Goal: Register for event/course

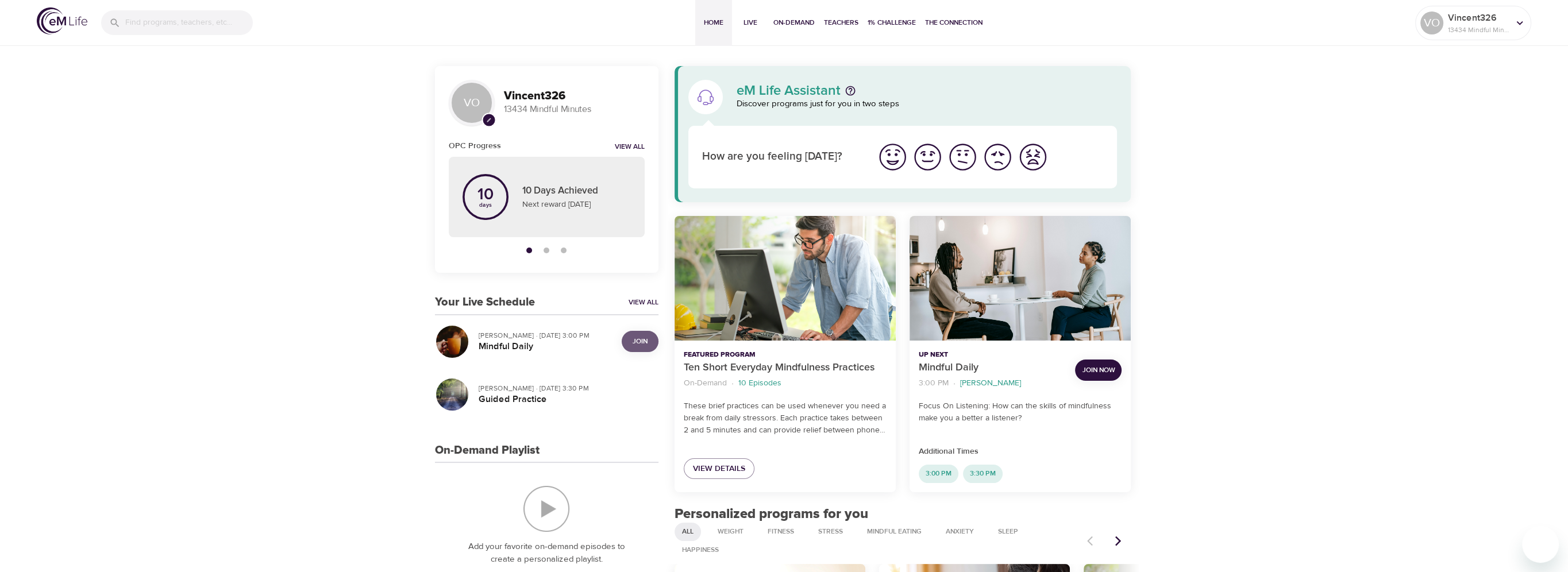
click at [629, 341] on span "Join" at bounding box center [640, 341] width 23 height 12
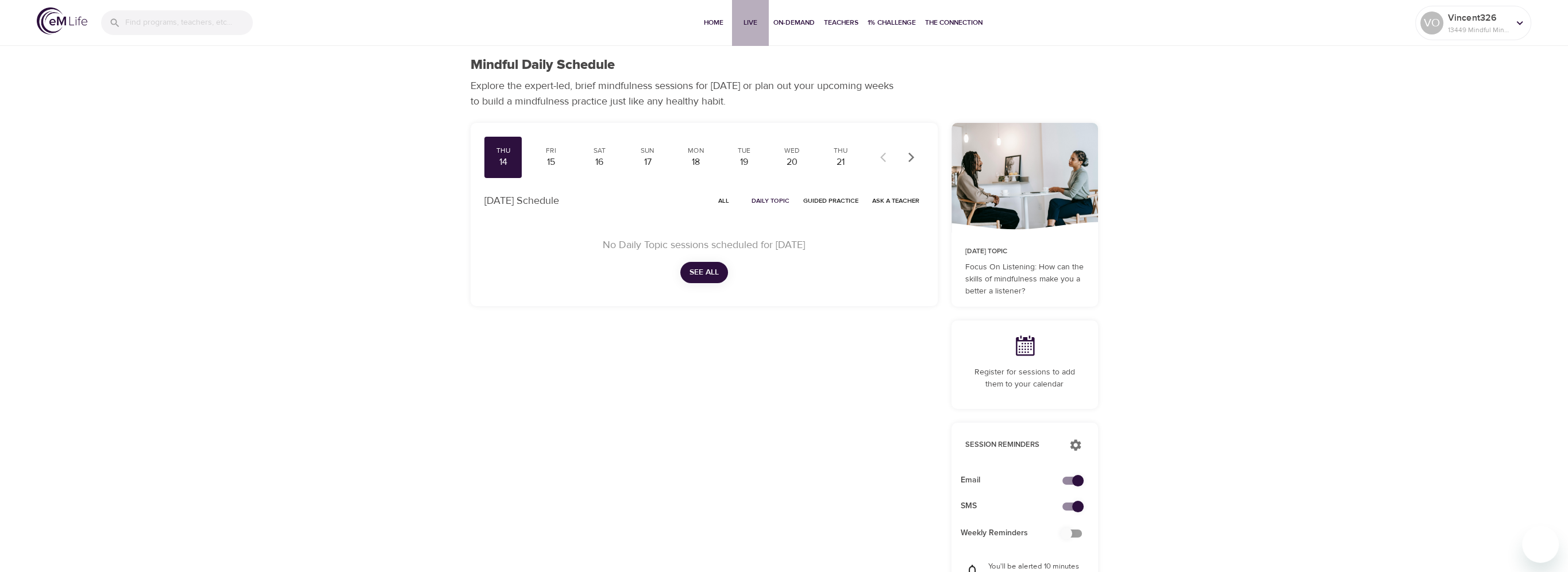
click at [753, 18] on span "Live" at bounding box center [750, 23] width 28 height 12
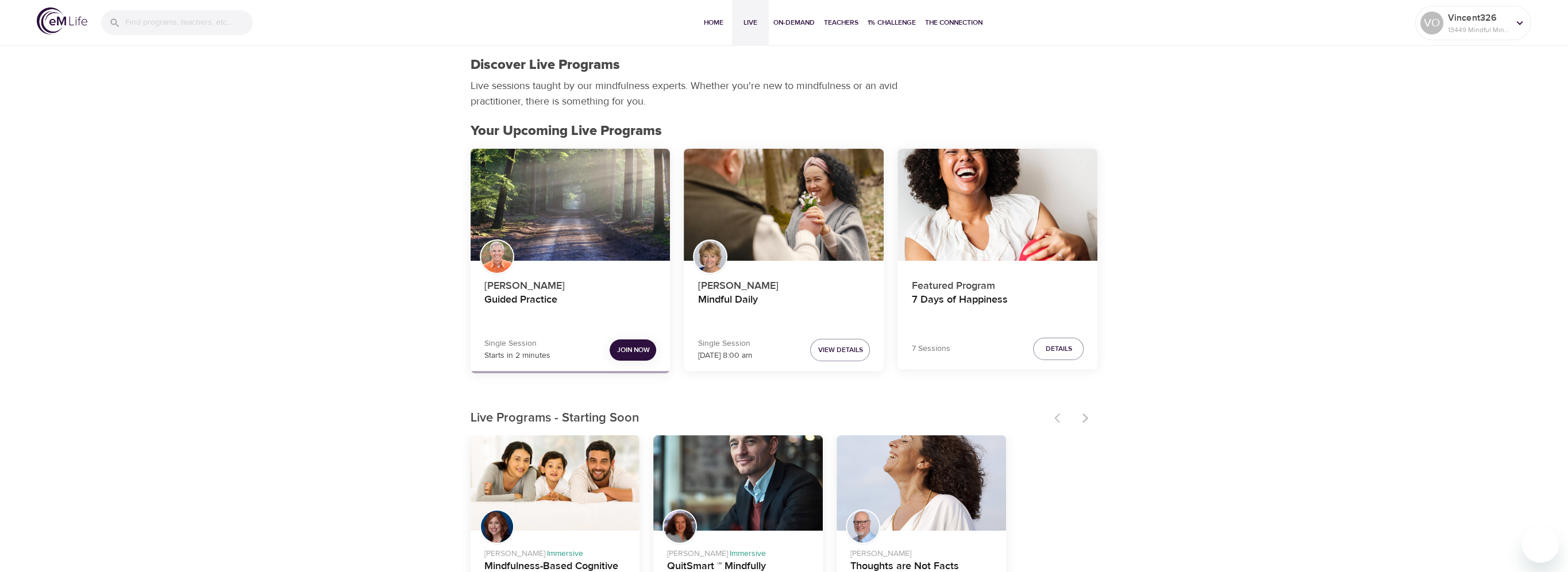
click at [638, 356] on button "Join Now" at bounding box center [633, 350] width 47 height 21
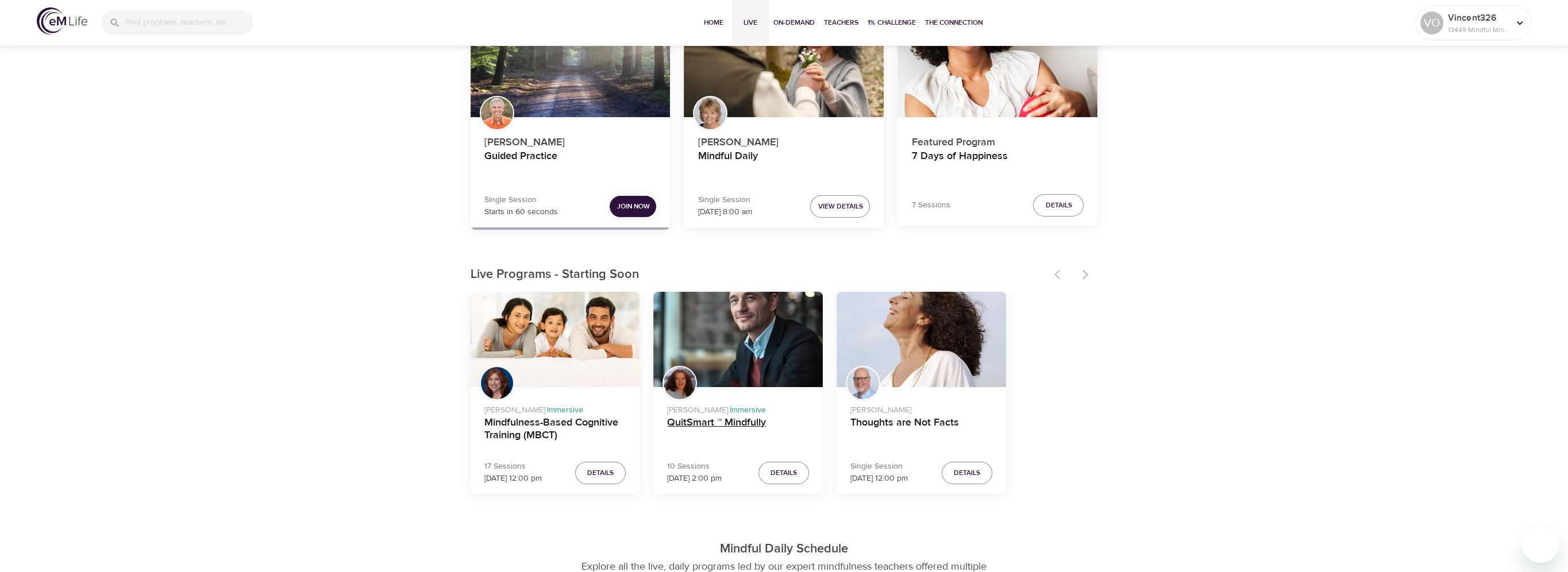
scroll to position [172, 0]
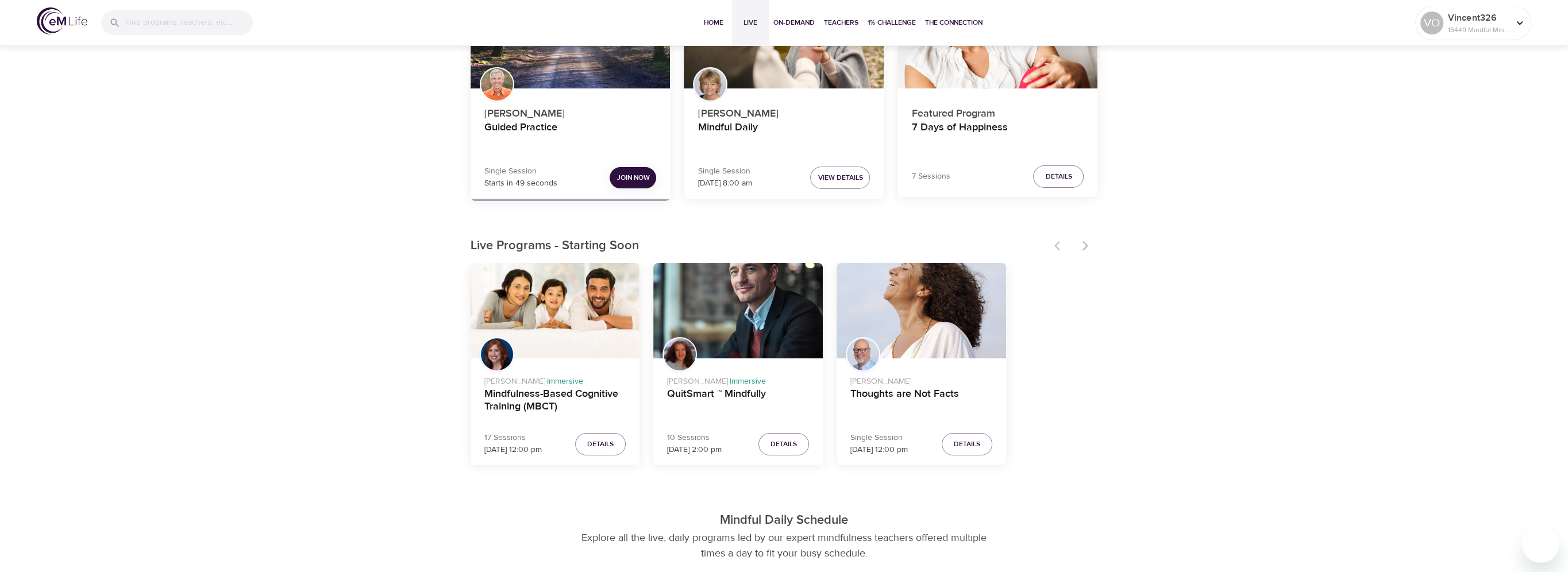
click at [632, 179] on span "Join Now" at bounding box center [633, 178] width 33 height 12
click at [1463, 30] on p "13449 Mindful Minutes" at bounding box center [1478, 30] width 61 height 11
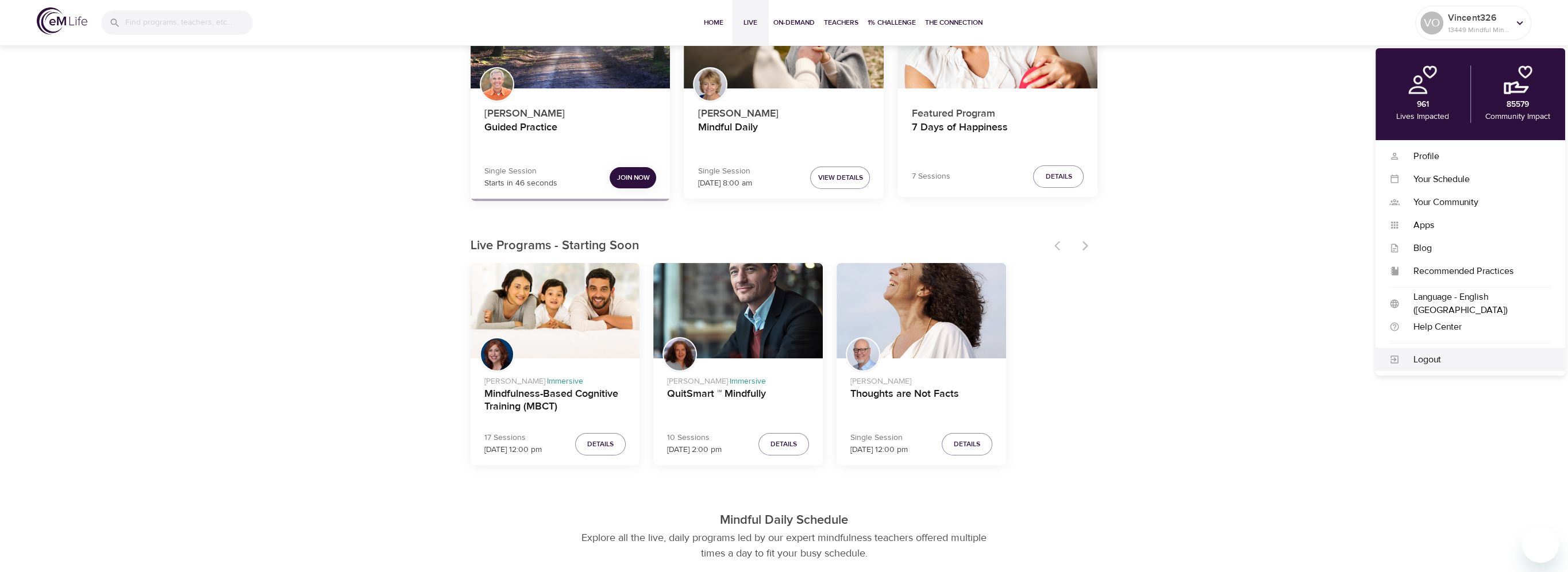
click at [1416, 356] on div "Logout" at bounding box center [1475, 360] width 151 height 13
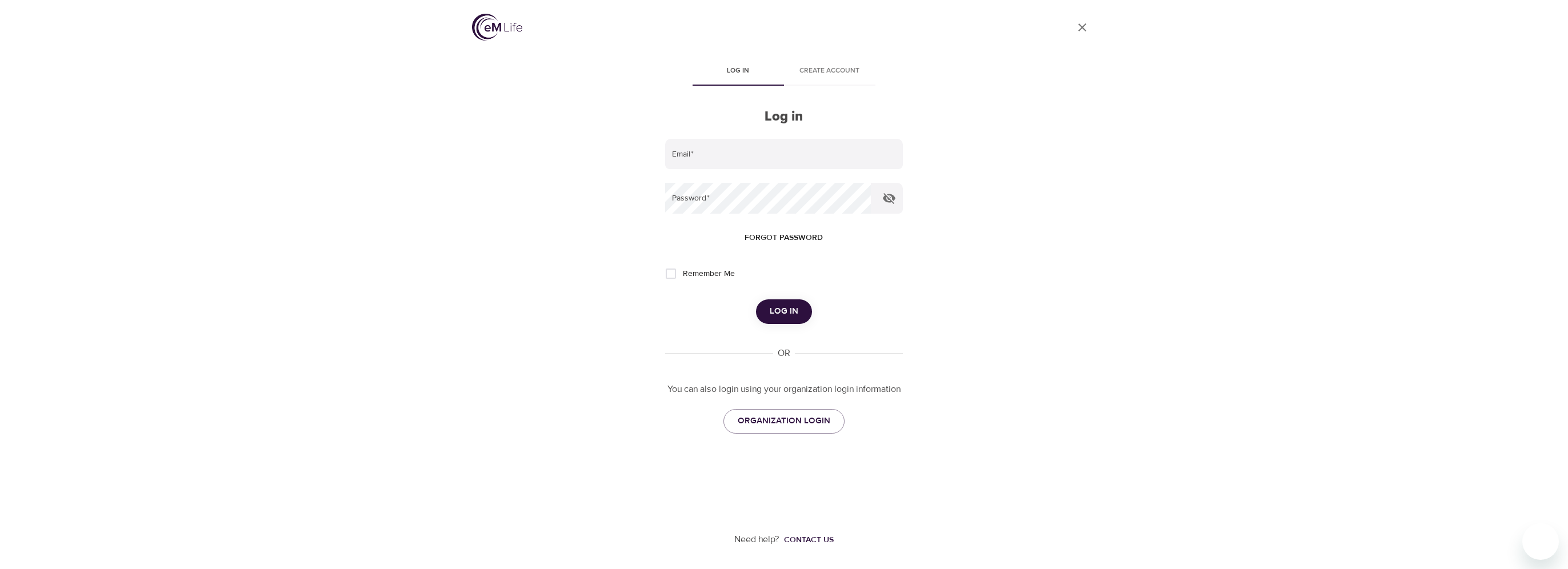
type input "[PERSON_NAME][EMAIL_ADDRESS][DOMAIN_NAME]"
click at [791, 307] on span "Log in" at bounding box center [784, 311] width 28 height 15
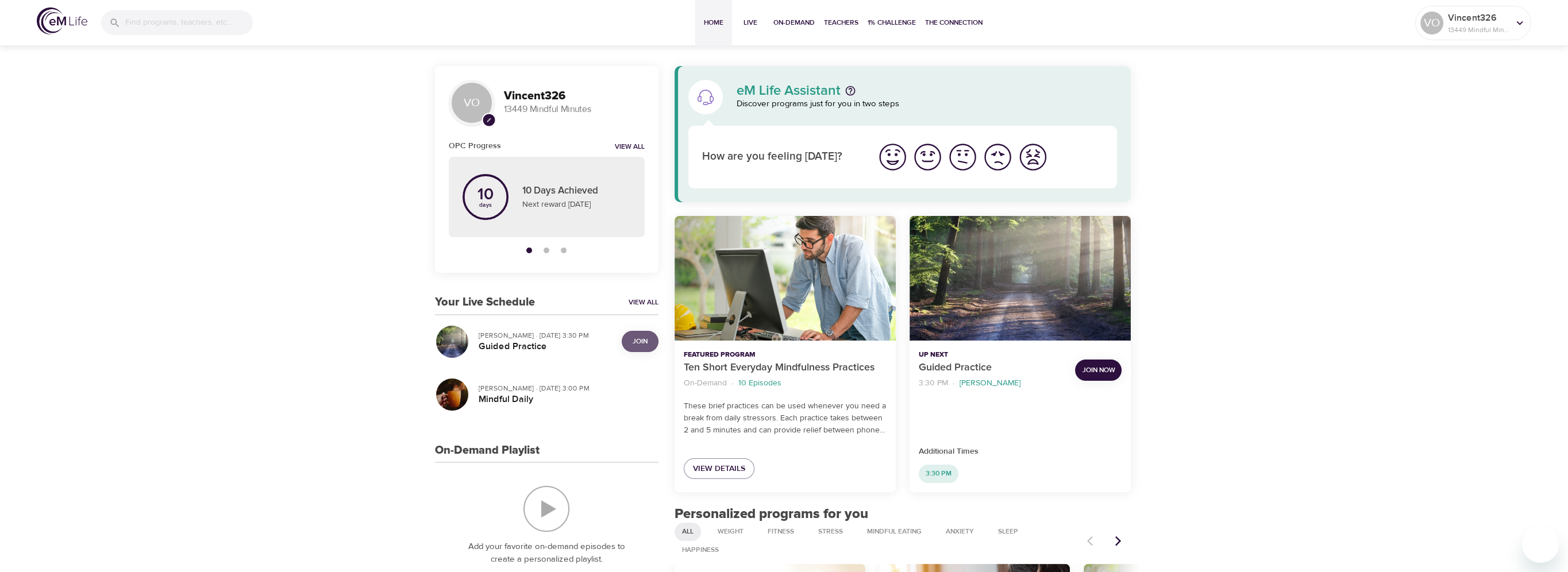
click at [639, 337] on span "Join" at bounding box center [640, 341] width 15 height 12
